Goal: Check status: Check status

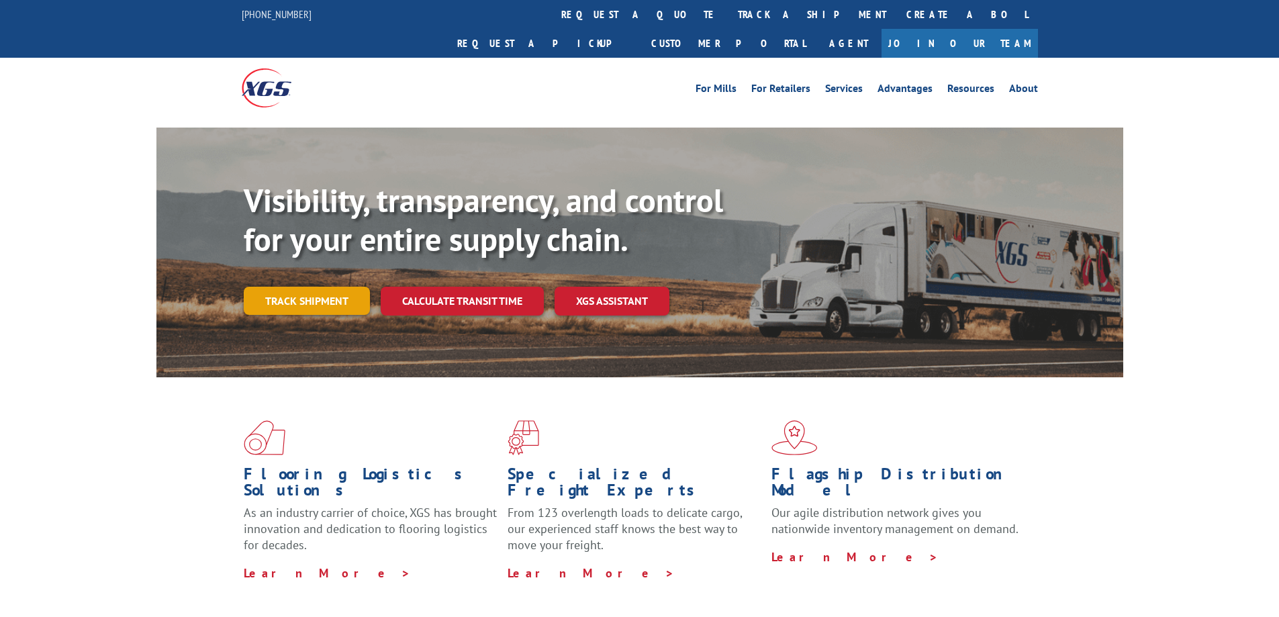
click at [342, 287] on link "Track shipment" at bounding box center [307, 301] width 126 height 28
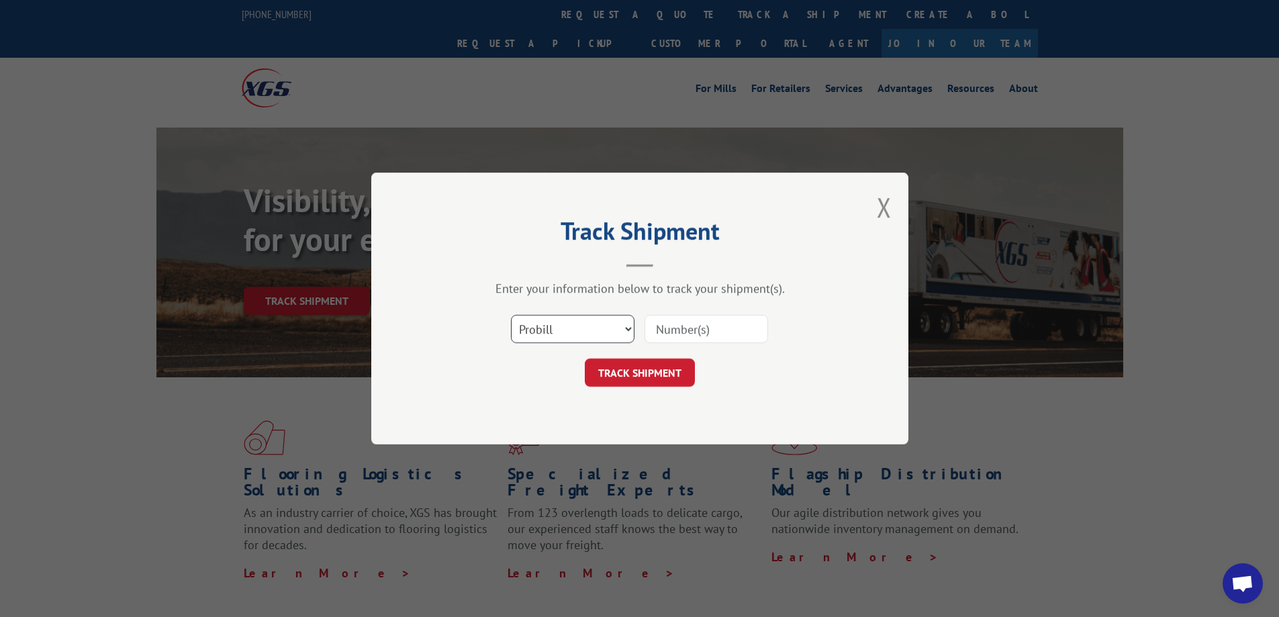
click at [583, 332] on select "Select category... Probill BOL PO" at bounding box center [573, 329] width 124 height 28
select select "po"
click at [511, 315] on select "Select category... Probill BOL PO" at bounding box center [573, 329] width 124 height 28
paste input "906898"
type input "906898"
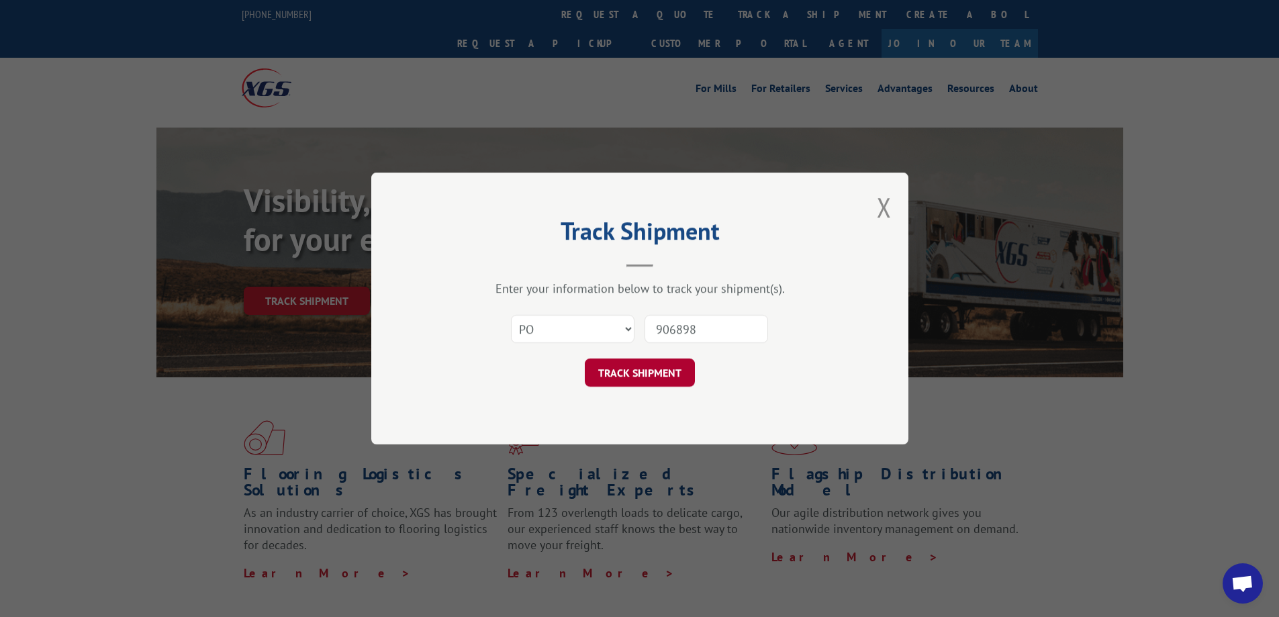
click at [661, 375] on button "TRACK SHIPMENT" at bounding box center [640, 372] width 110 height 28
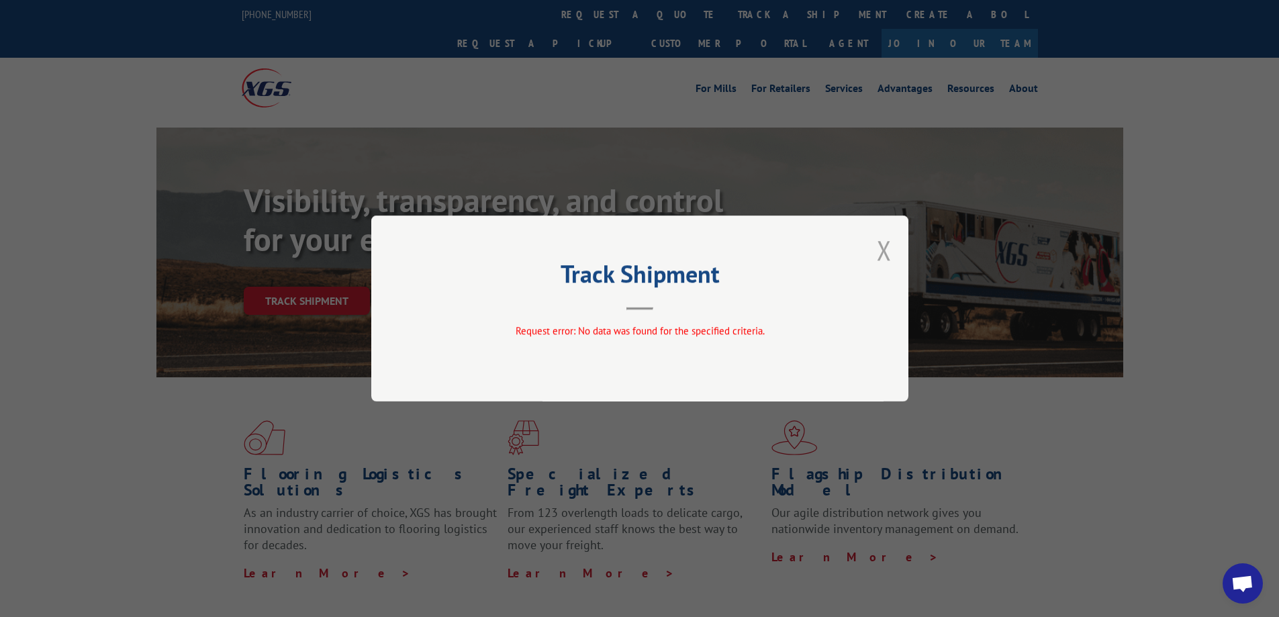
click at [881, 249] on button "Close modal" at bounding box center [884, 250] width 15 height 36
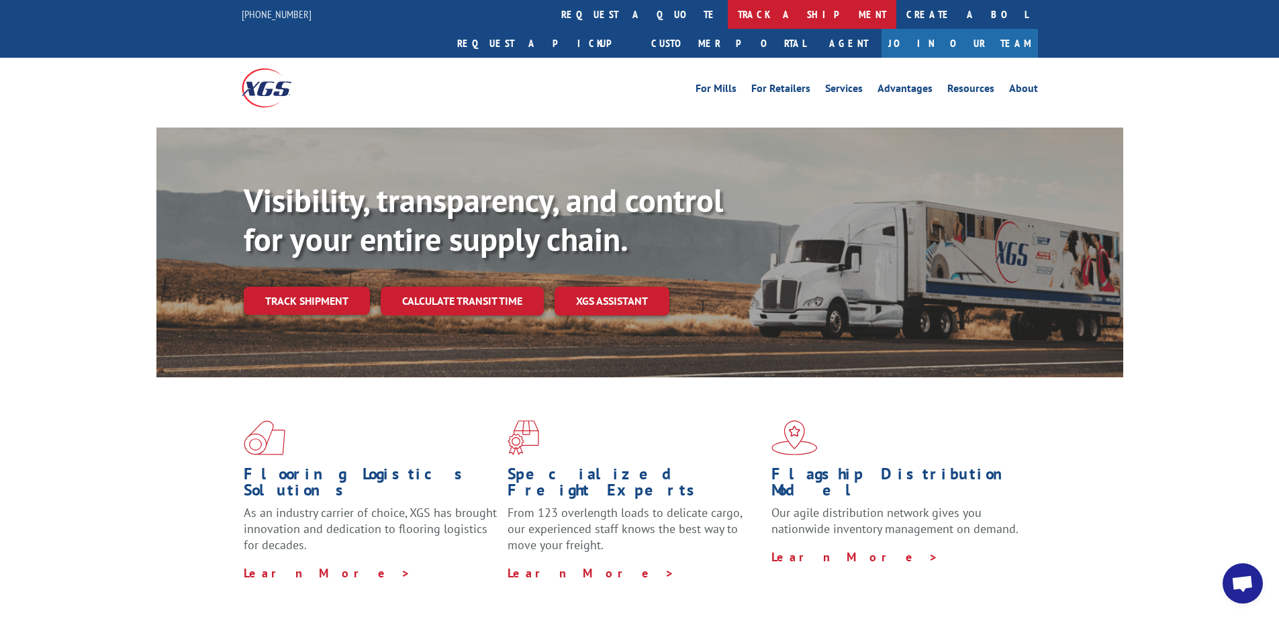
click at [728, 18] on link "track a shipment" at bounding box center [812, 14] width 168 height 29
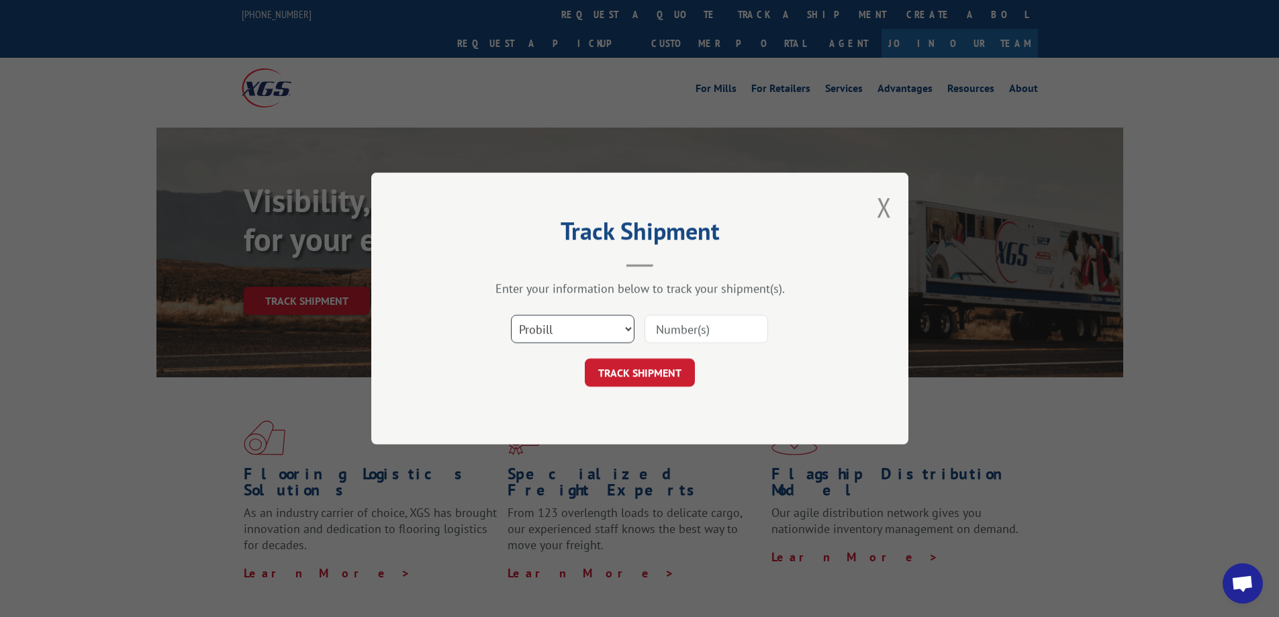
click at [571, 332] on select "Select category... Probill BOL PO" at bounding box center [573, 329] width 124 height 28
select select "po"
click at [511, 315] on select "Select category... Probill BOL PO" at bounding box center [573, 329] width 124 height 28
click at [680, 336] on input at bounding box center [706, 329] width 124 height 28
paste input "906872"
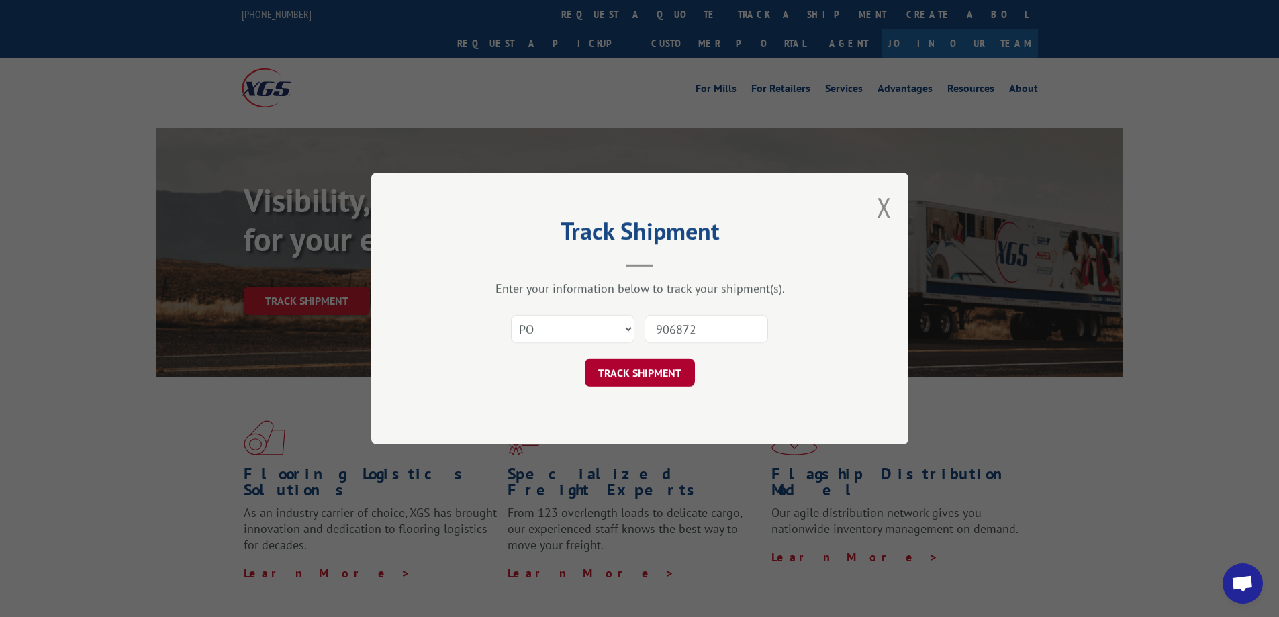
type input "906872"
click at [652, 378] on button "TRACK SHIPMENT" at bounding box center [640, 372] width 110 height 28
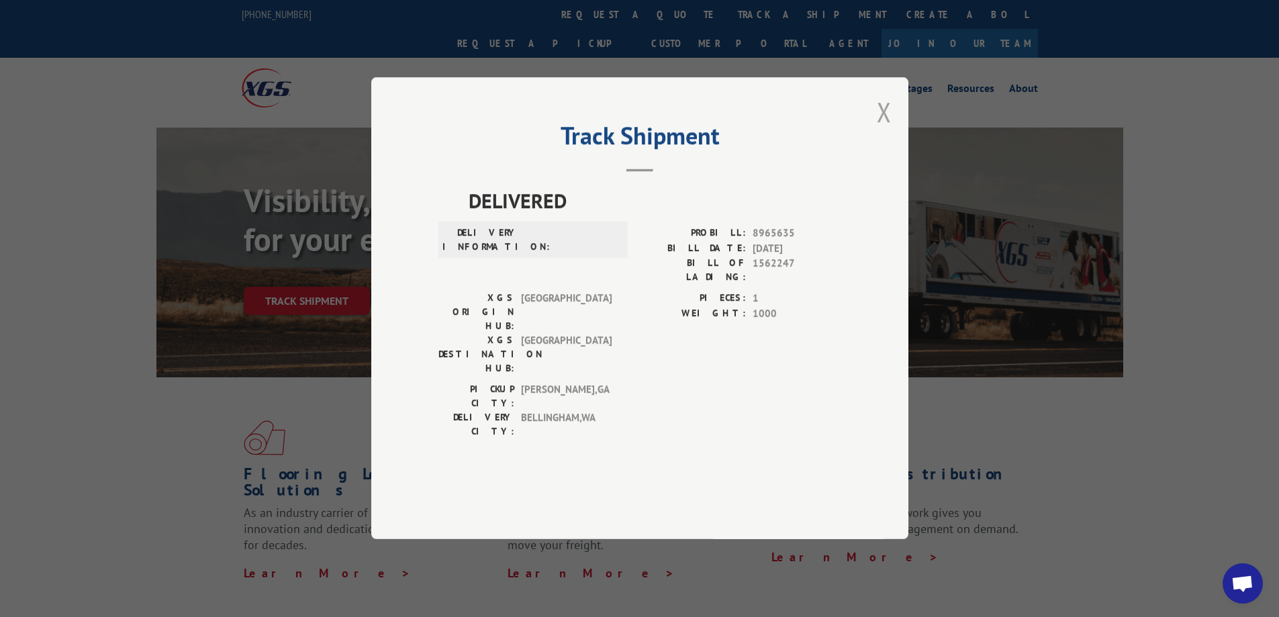
click at [889, 130] on button "Close modal" at bounding box center [884, 112] width 15 height 36
